Goal: Book appointment/travel/reservation

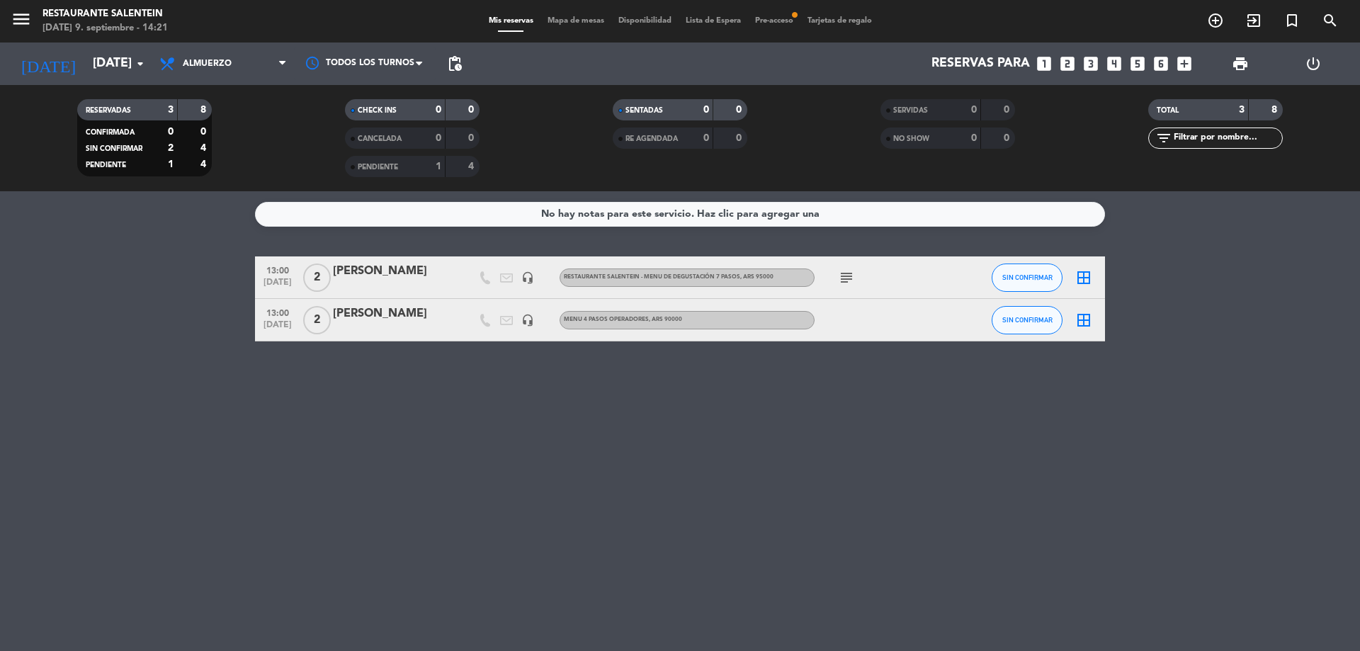
click at [146, 86] on div "RESERVADAS 3 8 CONFIRMADA 0 0 SIN CONFIRMAR 2 4 Pendiente 1 4 CHECK INS 0 0 CAN…" at bounding box center [680, 138] width 1360 height 106
click at [139, 60] on icon "arrow_drop_down" at bounding box center [140, 63] width 17 height 17
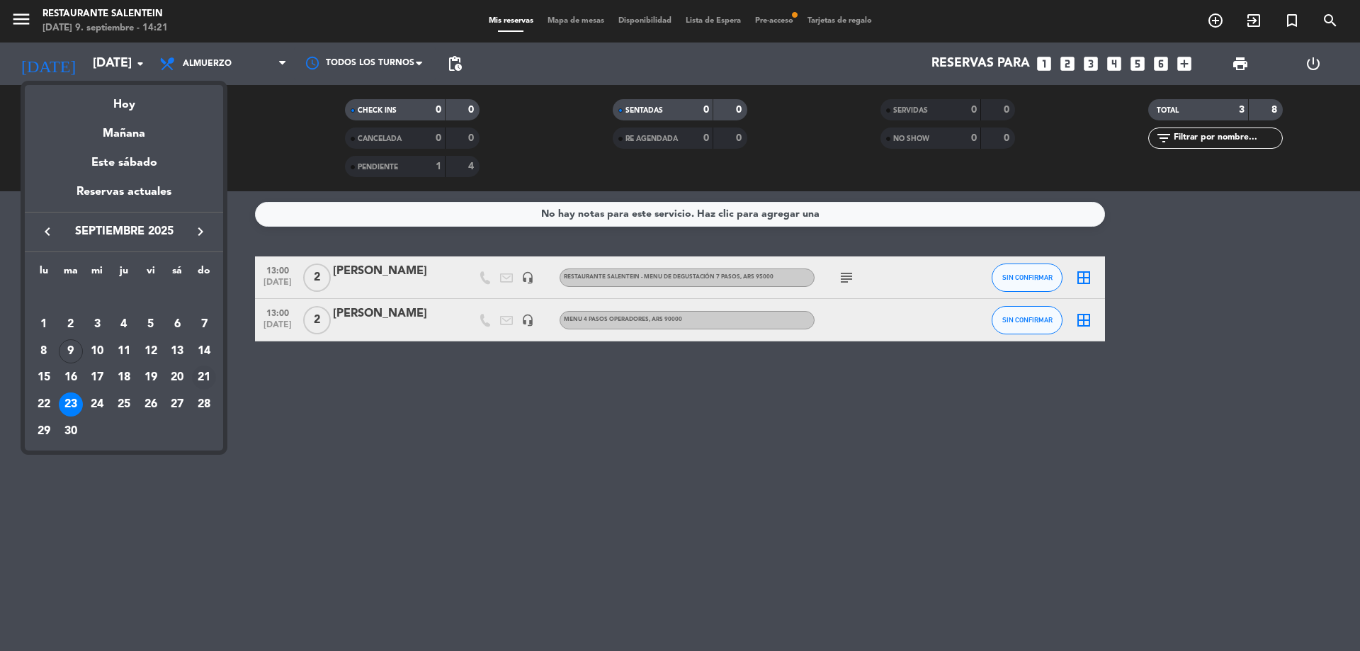
click at [200, 380] on div "21" at bounding box center [204, 377] width 24 height 24
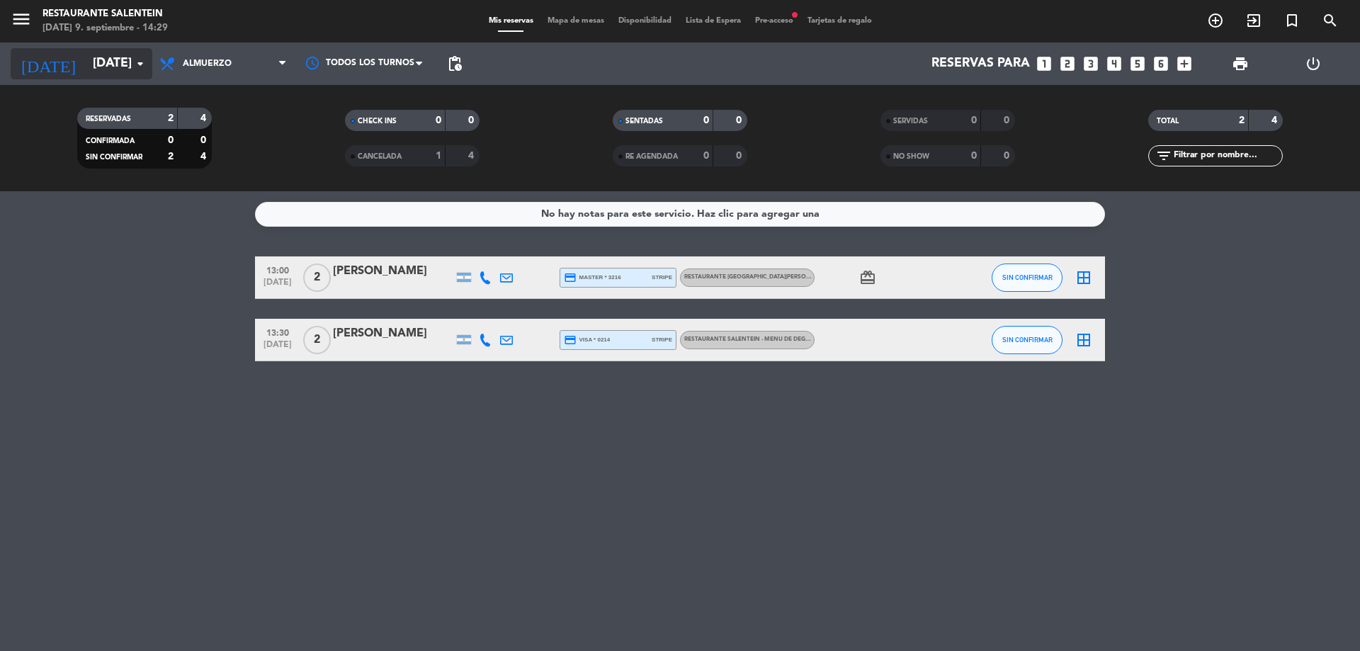
click at [123, 62] on input "[DATE]" at bounding box center [168, 64] width 164 height 28
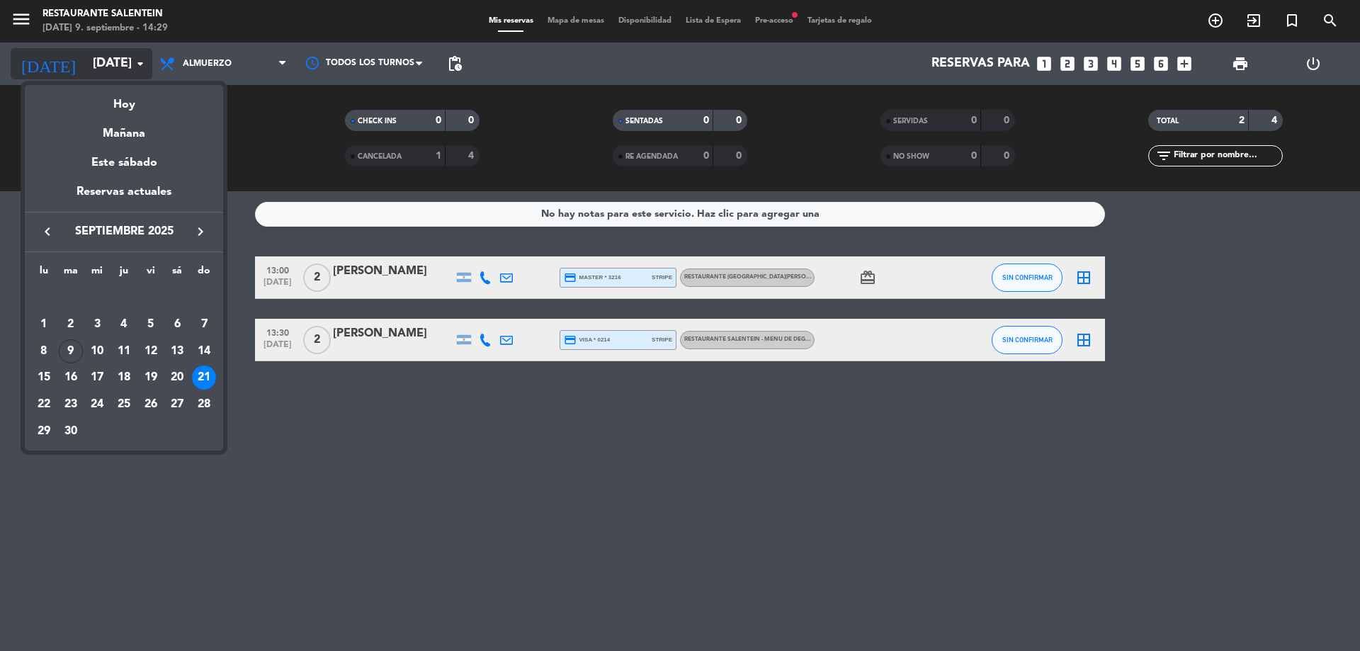
click at [123, 62] on div at bounding box center [680, 325] width 1360 height 651
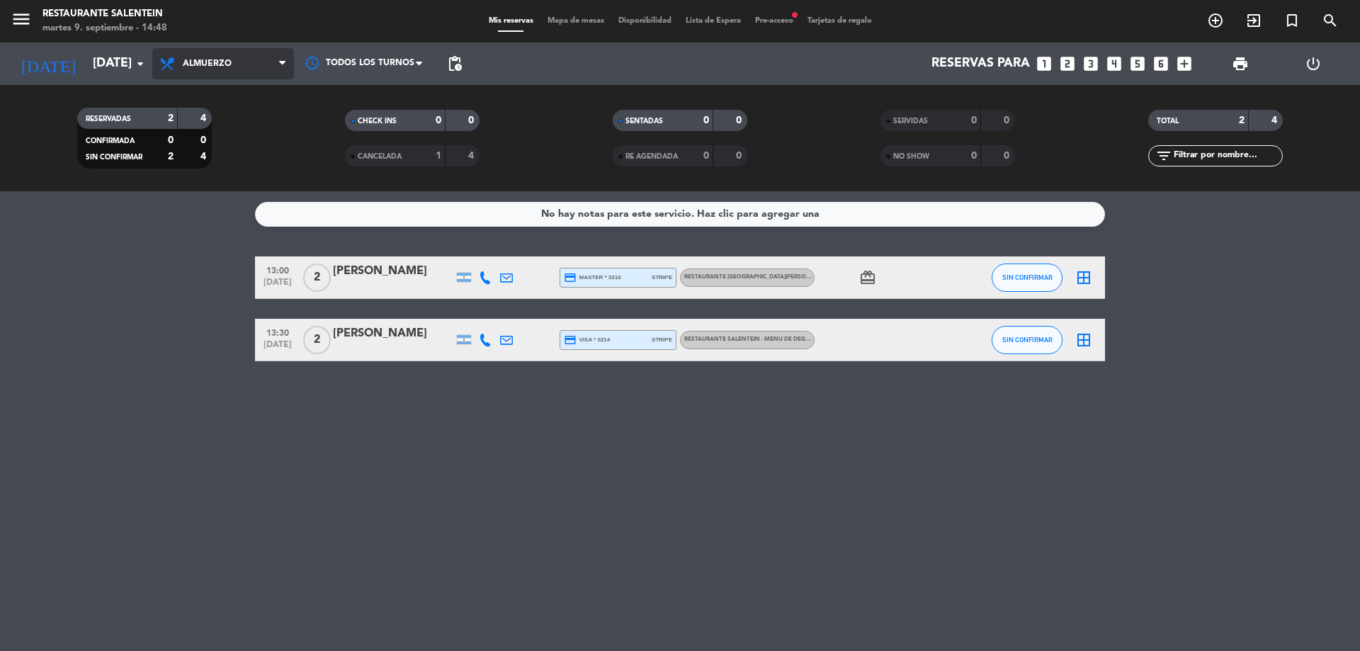
click at [153, 76] on span "Almuerzo" at bounding box center [223, 63] width 142 height 31
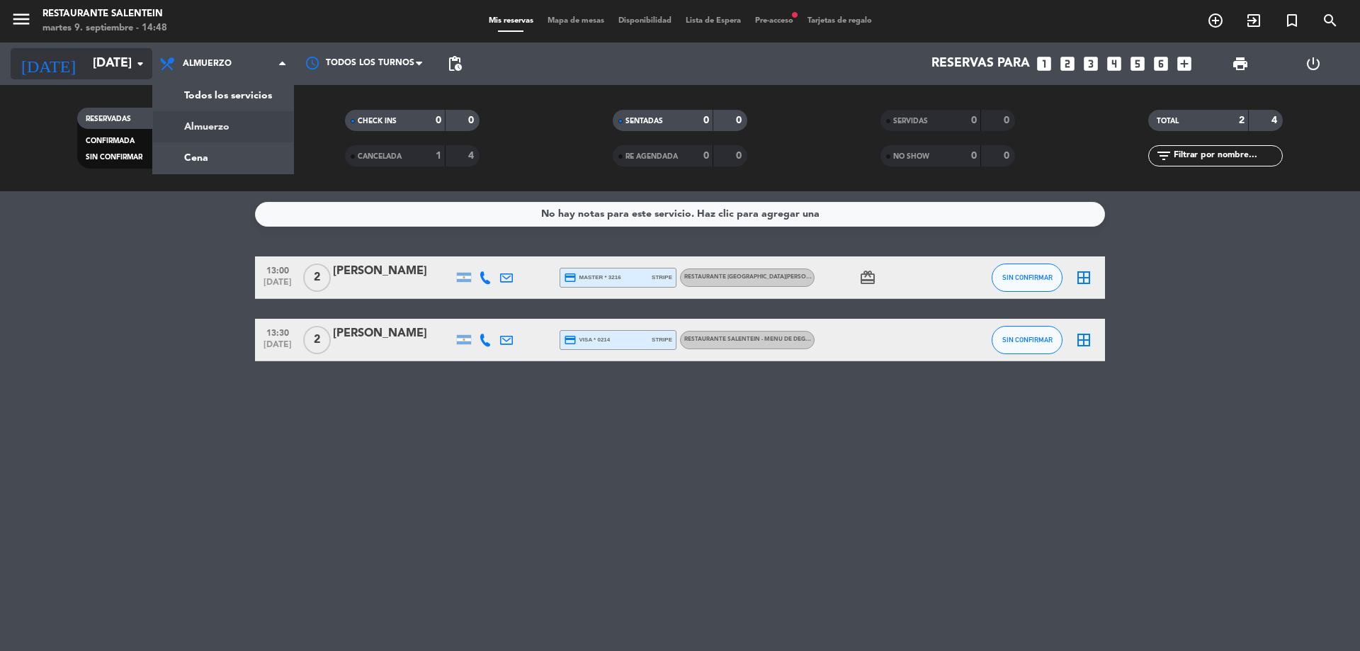
click at [115, 61] on input "[DATE]" at bounding box center [168, 64] width 164 height 28
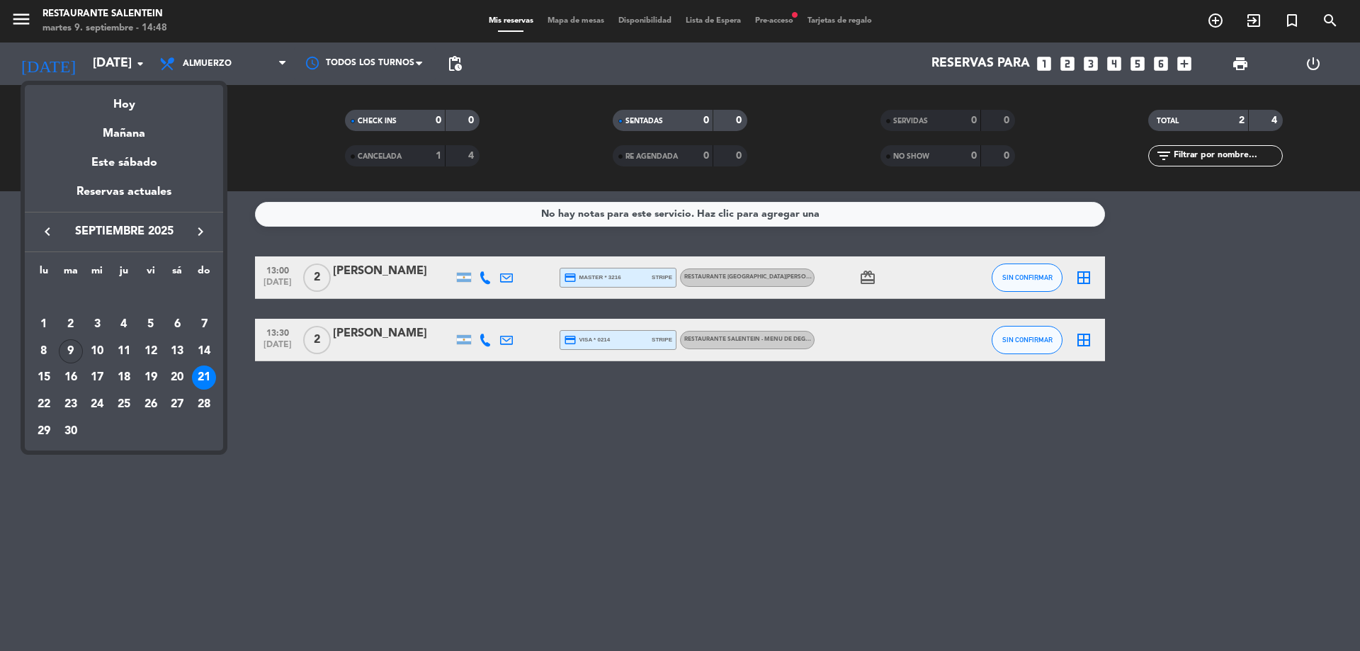
click at [67, 350] on div "9" at bounding box center [71, 351] width 24 height 24
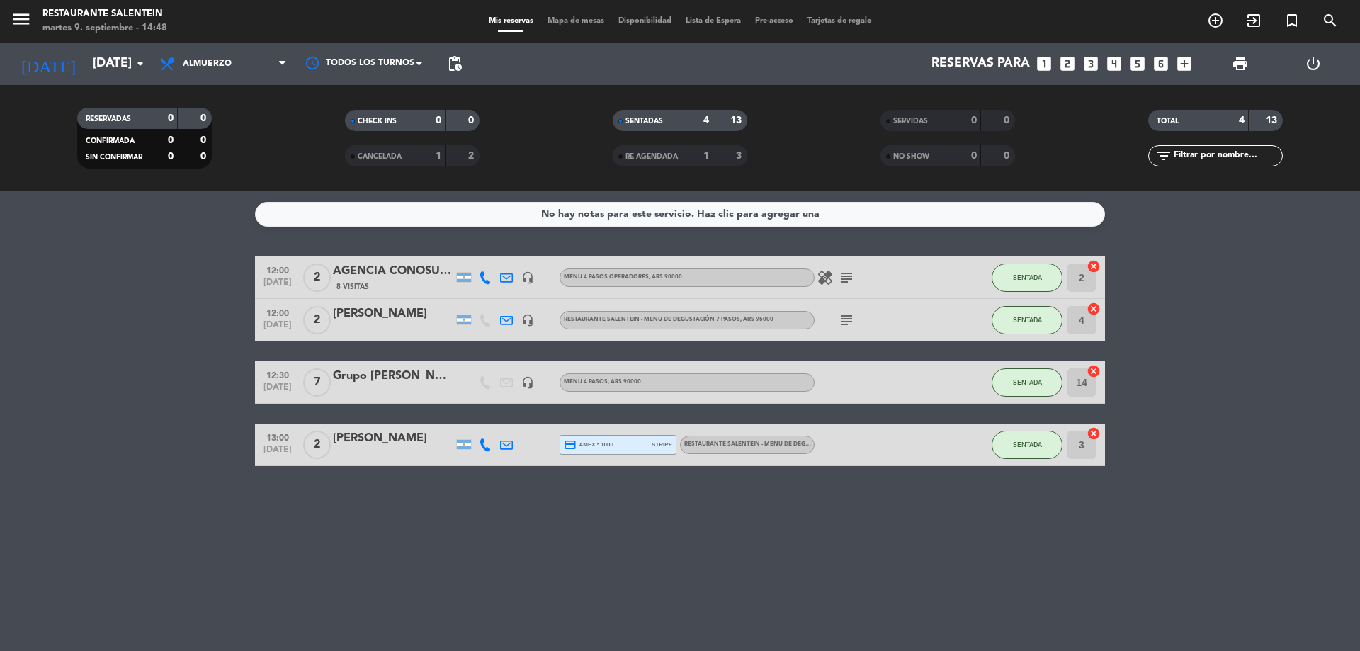
click at [522, 316] on icon "headset_mic" at bounding box center [527, 320] width 13 height 13
click at [524, 386] on icon "headset_mic" at bounding box center [527, 382] width 13 height 13
click at [125, 361] on bookings-row "12:00 [DATE] 2 AGENCIA CONOSUR ([PERSON_NAME]) 8 Visitas headset_mic Menu 4 pas…" at bounding box center [680, 361] width 1360 height 210
click at [123, 68] on input "[DATE]" at bounding box center [168, 64] width 164 height 28
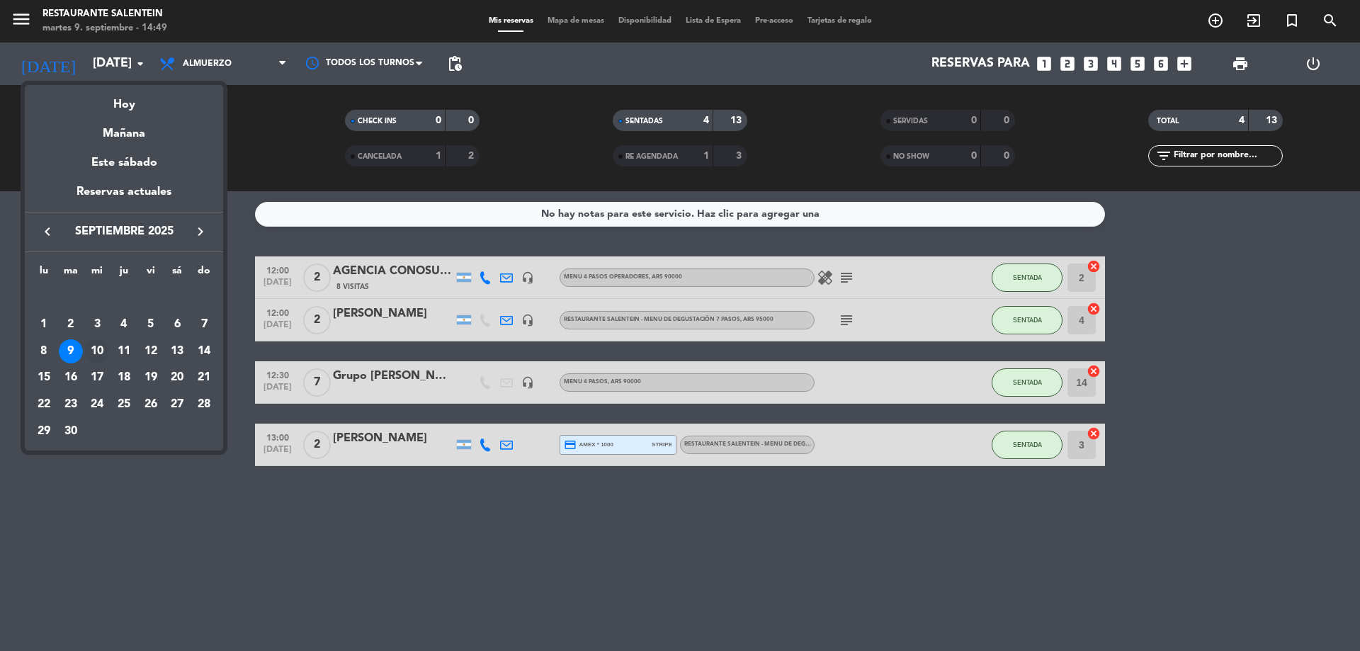
click at [95, 354] on div "10" at bounding box center [97, 351] width 24 height 24
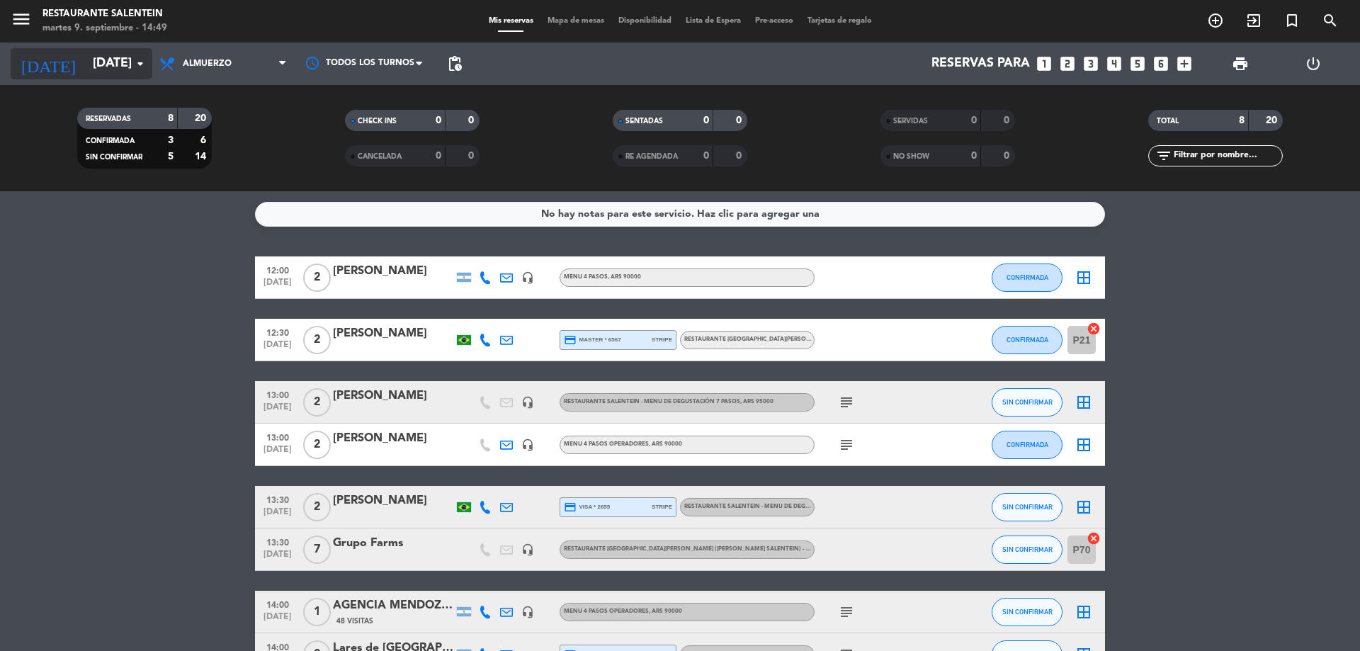
click at [125, 64] on input "[DATE]" at bounding box center [168, 64] width 164 height 28
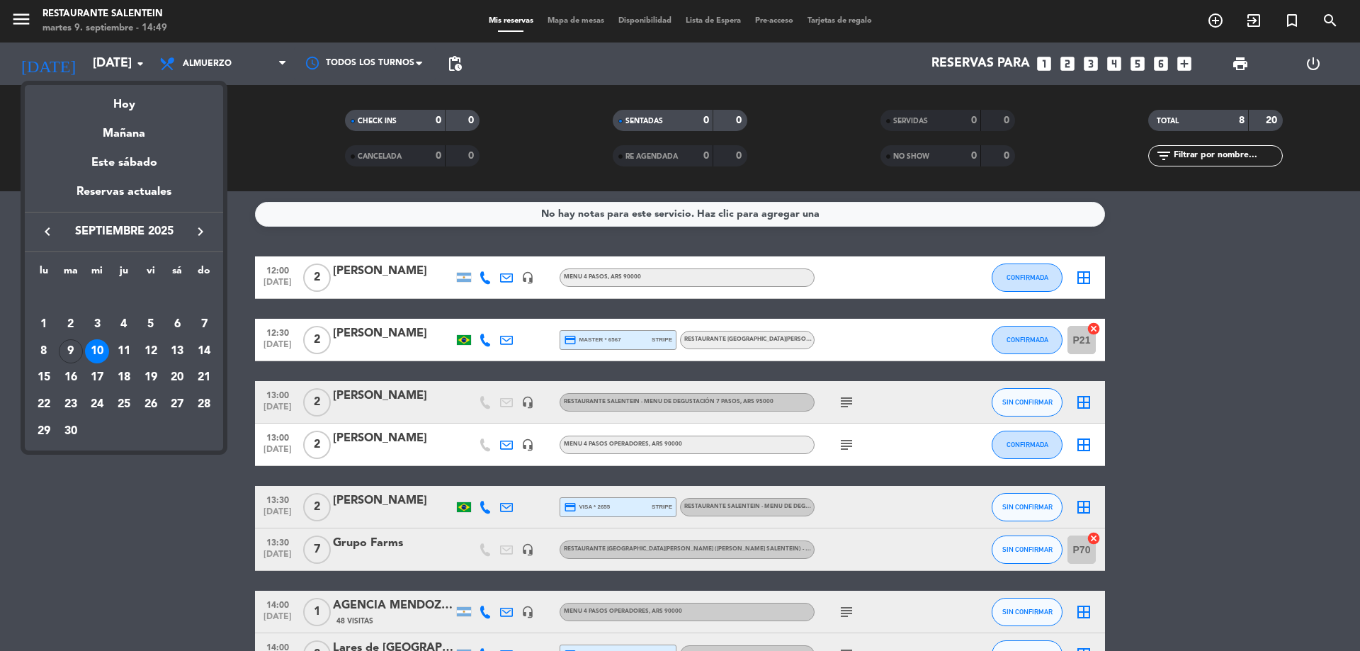
click at [127, 350] on div "11" at bounding box center [124, 351] width 24 height 24
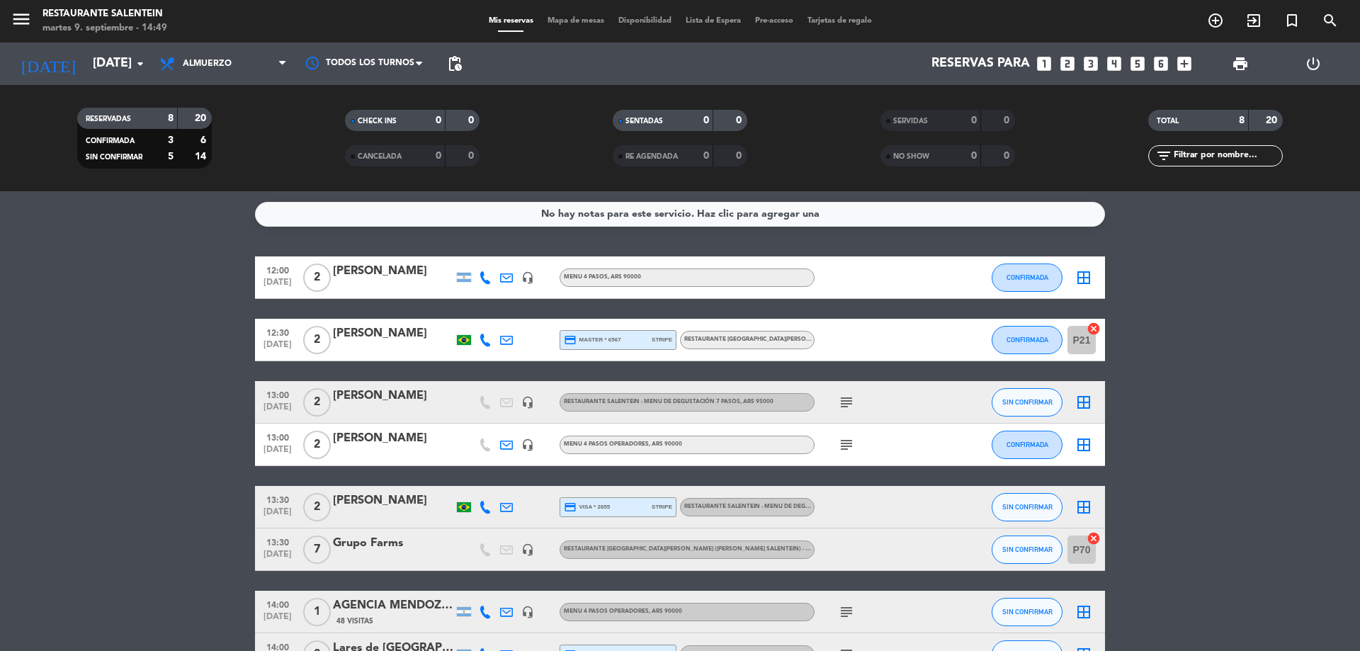
type input "[DEMOGRAPHIC_DATA][DATE]"
